Goal: Information Seeking & Learning: Learn about a topic

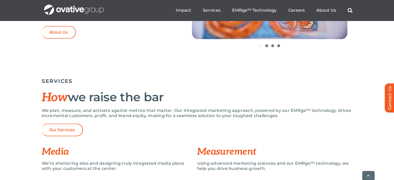
scroll to position [306, 0]
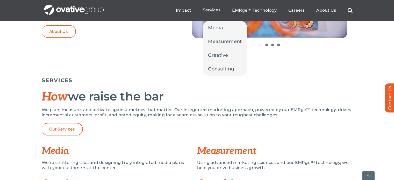
click at [214, 11] on span "Services" at bounding box center [211, 10] width 17 height 5
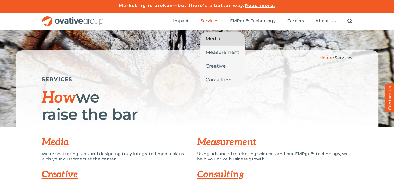
click at [210, 40] on span "Media" at bounding box center [213, 38] width 15 height 7
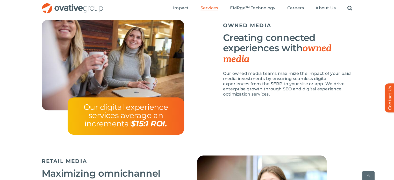
scroll to position [575, 0]
click at [262, 82] on p "Our owned media teams maximize the impact of your paid media investments by ens…" at bounding box center [288, 84] width 130 height 26
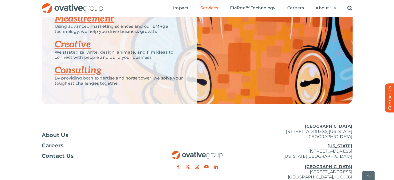
scroll to position [1188, 0]
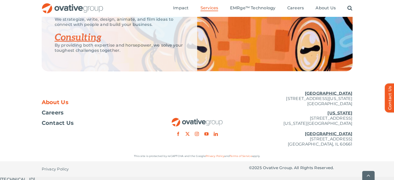
click at [58, 105] on span "About Us" at bounding box center [55, 102] width 27 height 5
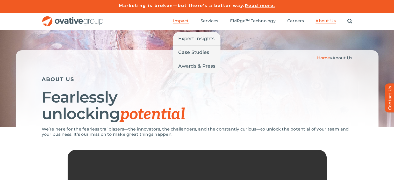
click at [182, 22] on span "Impact" at bounding box center [181, 20] width 16 height 5
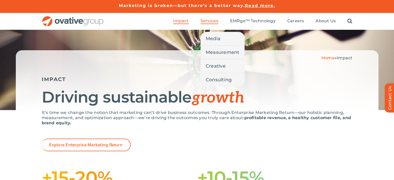
click at [217, 19] on span "Services" at bounding box center [210, 20] width 18 height 5
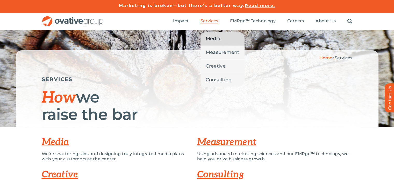
click at [217, 39] on span "Media" at bounding box center [213, 38] width 15 height 7
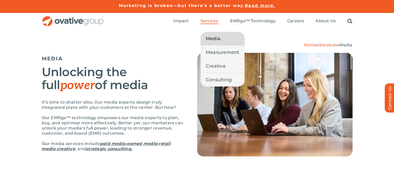
click at [213, 36] on span "Media" at bounding box center [213, 38] width 15 height 7
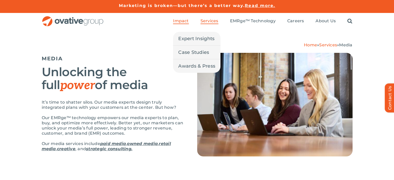
click at [184, 23] on span "Impact" at bounding box center [181, 20] width 16 height 5
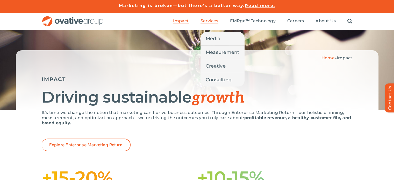
click at [214, 20] on span "Services" at bounding box center [210, 20] width 18 height 5
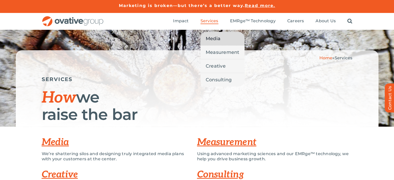
click at [214, 38] on span "Media" at bounding box center [213, 38] width 15 height 7
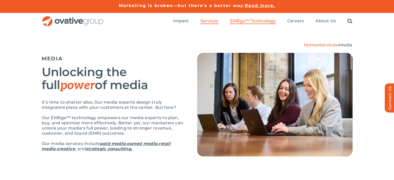
scroll to position [10, 0]
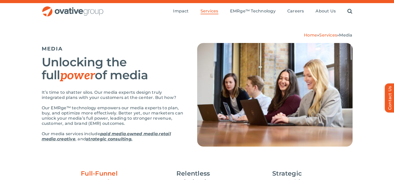
click at [249, 18] on ul "Impact Expert Insights Case Studies Awards & Press Services Media Measurement C…" at bounding box center [262, 11] width 179 height 17
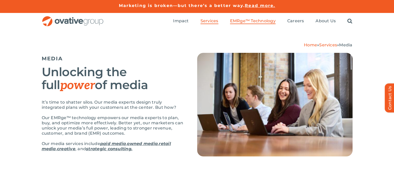
click at [271, 22] on span "EMRge™ Technology" at bounding box center [253, 20] width 46 height 5
